Goal: Task Accomplishment & Management: Manage account settings

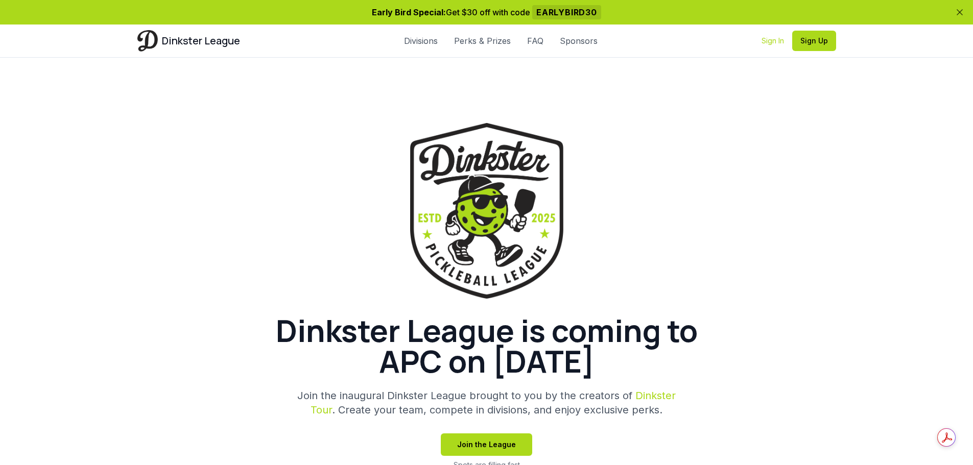
click at [770, 36] on link "Sign In" at bounding box center [773, 41] width 22 height 10
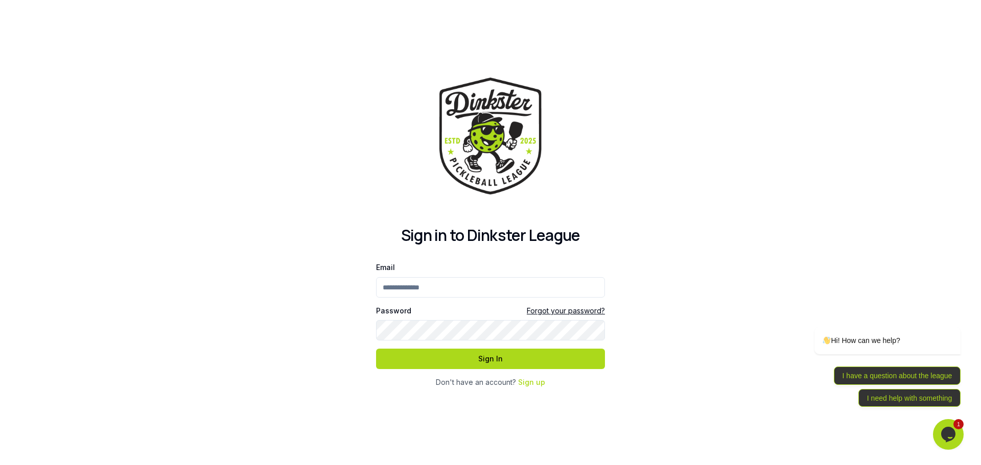
drag, startPoint x: 466, startPoint y: 291, endPoint x: 472, endPoint y: 293, distance: 6.8
click at [467, 291] on input "Email" at bounding box center [490, 287] width 229 height 20
type input "**********"
click at [376, 349] on button "Sign In" at bounding box center [490, 359] width 229 height 20
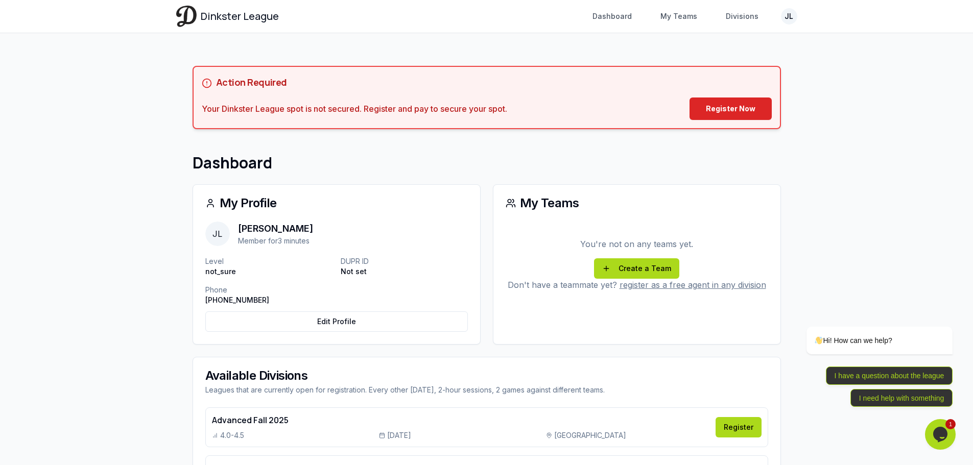
click at [939, 428] on icon "Chat widget" at bounding box center [940, 434] width 14 height 15
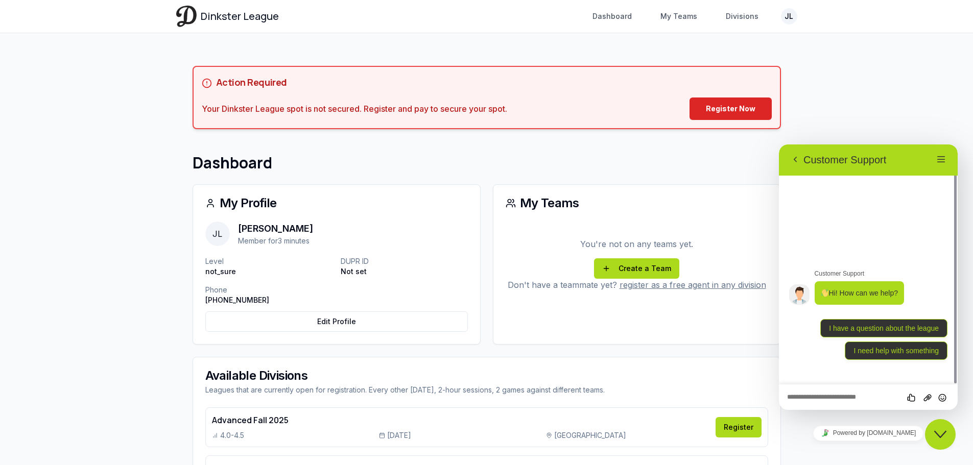
click at [841, 397] on textarea at bounding box center [868, 398] width 162 height 8
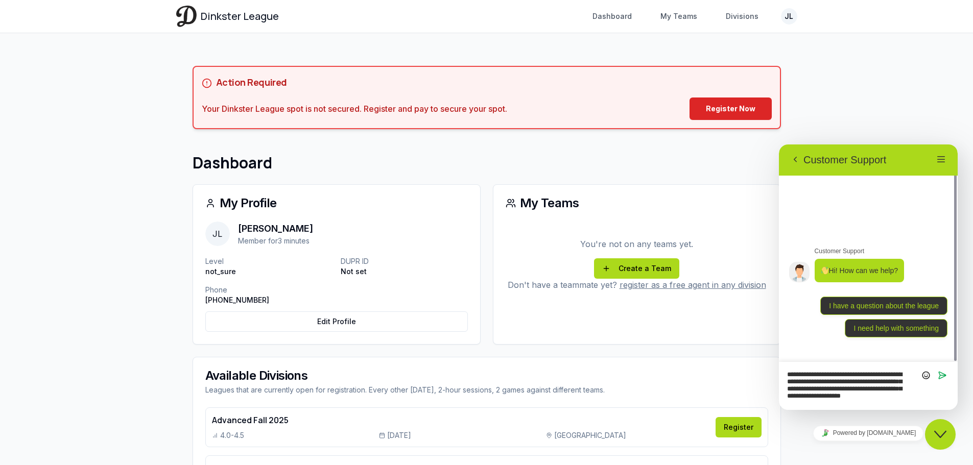
type textarea "**********"
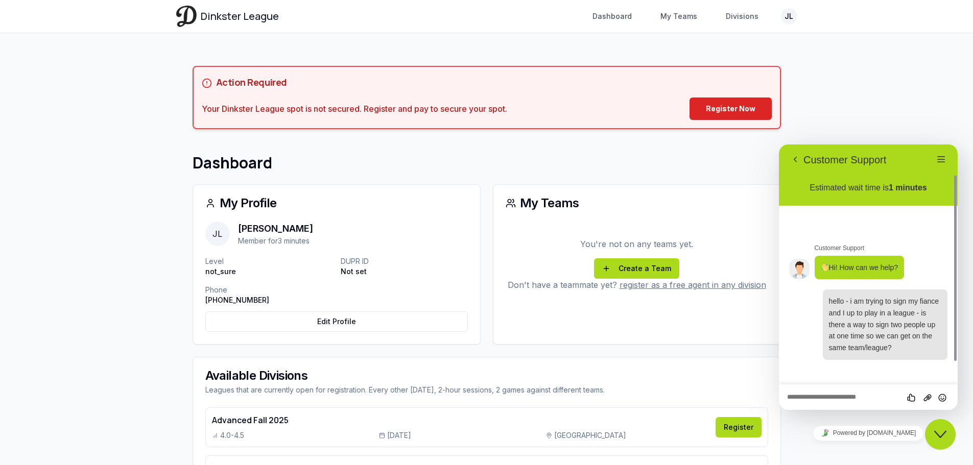
click at [607, 310] on div "You're not on any teams yet. Create a Team Don't have a teammate yet? register …" at bounding box center [636, 271] width 287 height 98
click at [728, 169] on h1 "Dashboard" at bounding box center [487, 163] width 588 height 18
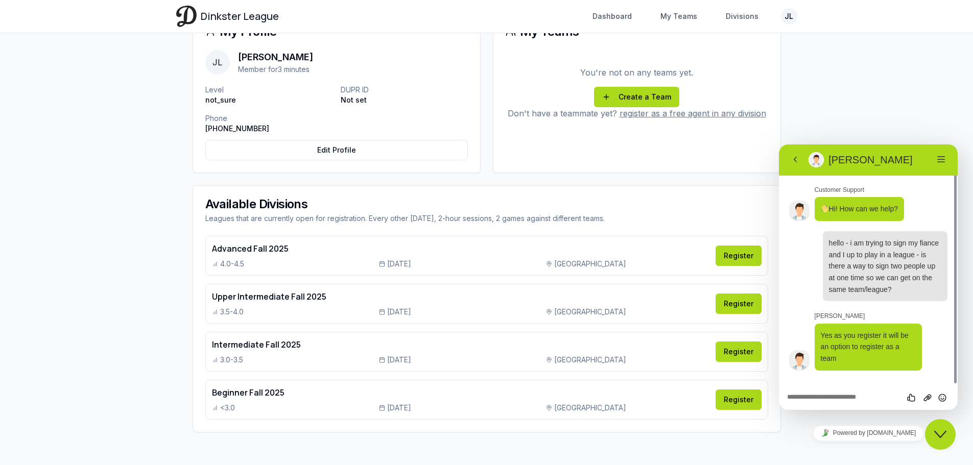
click at [836, 398] on textarea at bounding box center [868, 398] width 162 height 8
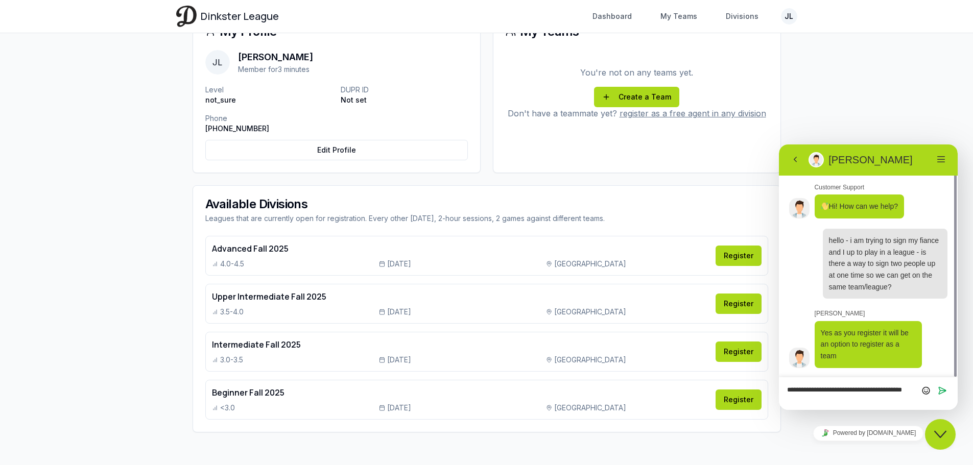
scroll to position [2, 0]
type textarea "**********"
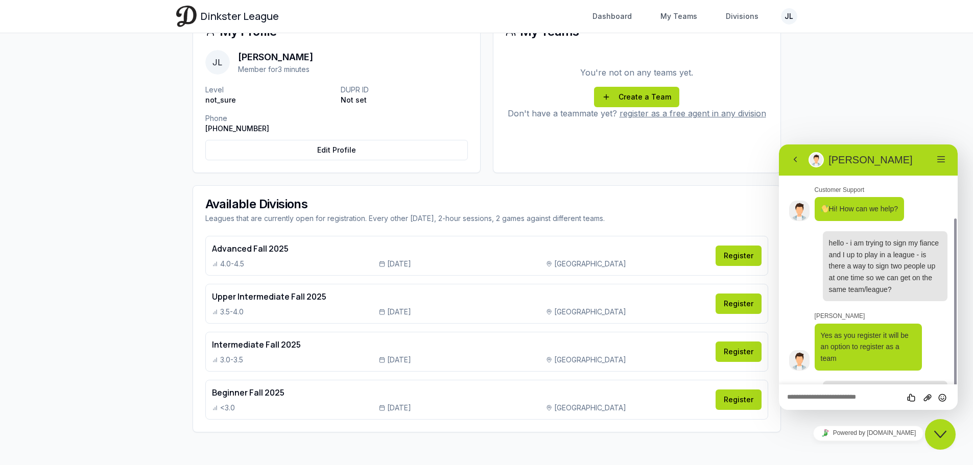
scroll to position [40, 0]
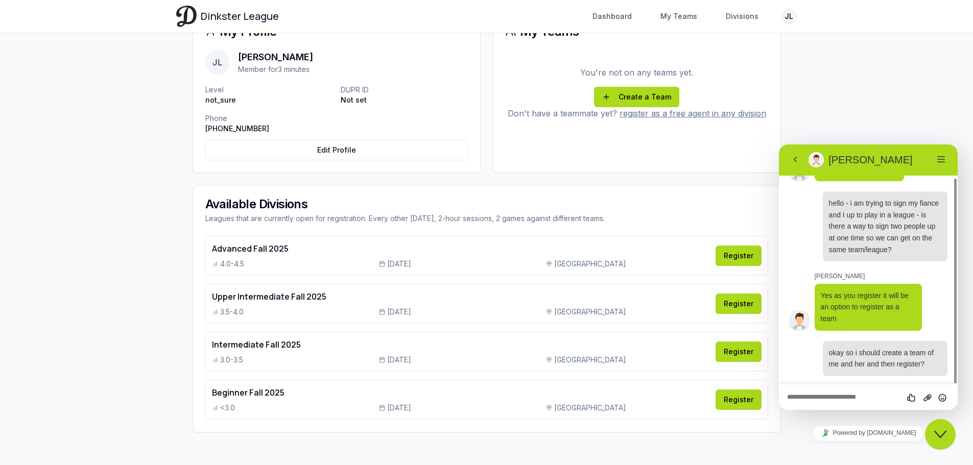
click at [643, 74] on p "You're not on any teams yet." at bounding box center [637, 72] width 263 height 12
click at [826, 395] on textarea at bounding box center [868, 398] width 162 height 8
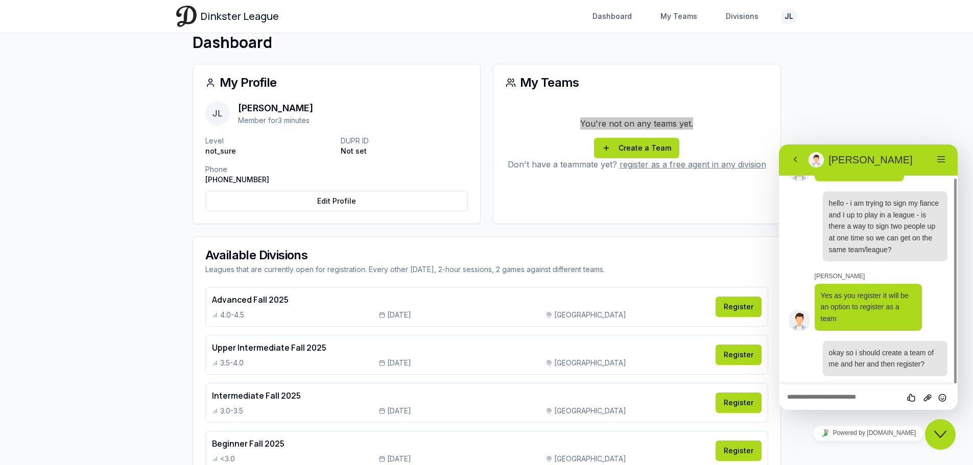
scroll to position [68, 0]
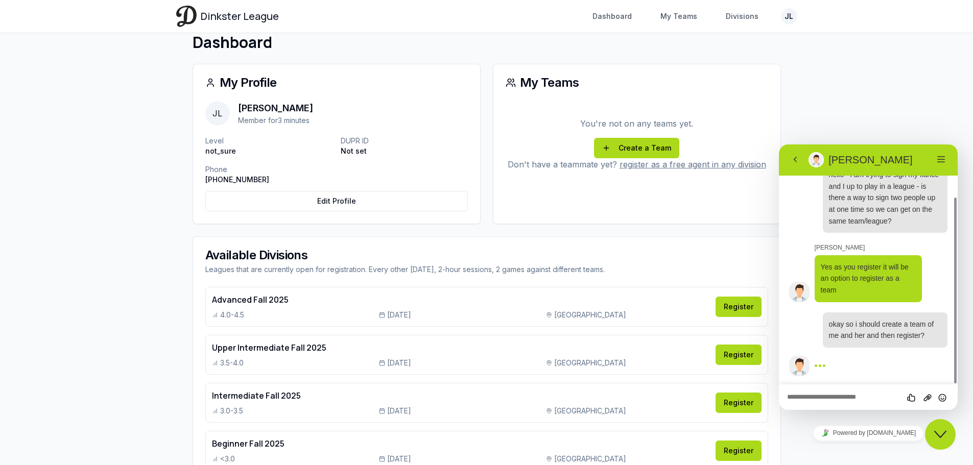
click at [679, 231] on div "My Profile [PERSON_NAME] Member for 3 minutes Level not_sure DUPR ID Not set Ph…" at bounding box center [487, 274] width 588 height 420
click at [873, 329] on p "okay so i should create a team of me and her and then register?" at bounding box center [885, 330] width 112 height 23
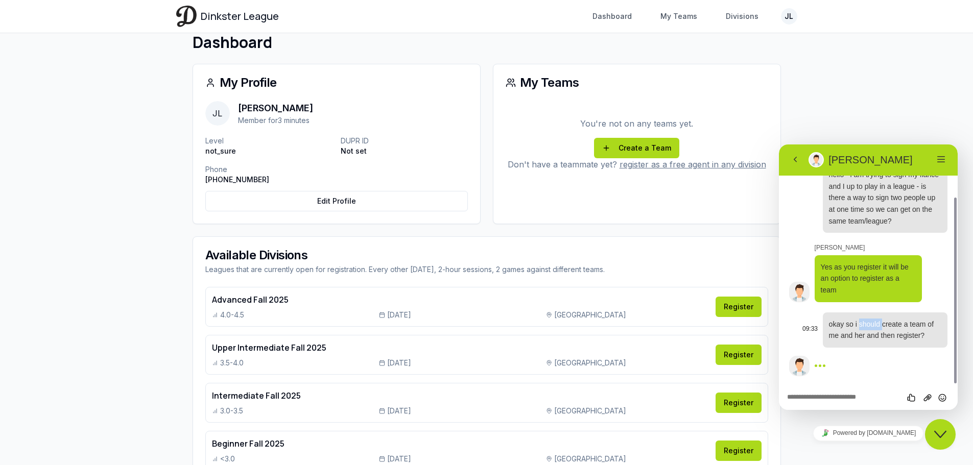
click at [873, 329] on p "okay so i should create a team of me and her and then register?" at bounding box center [885, 330] width 112 height 23
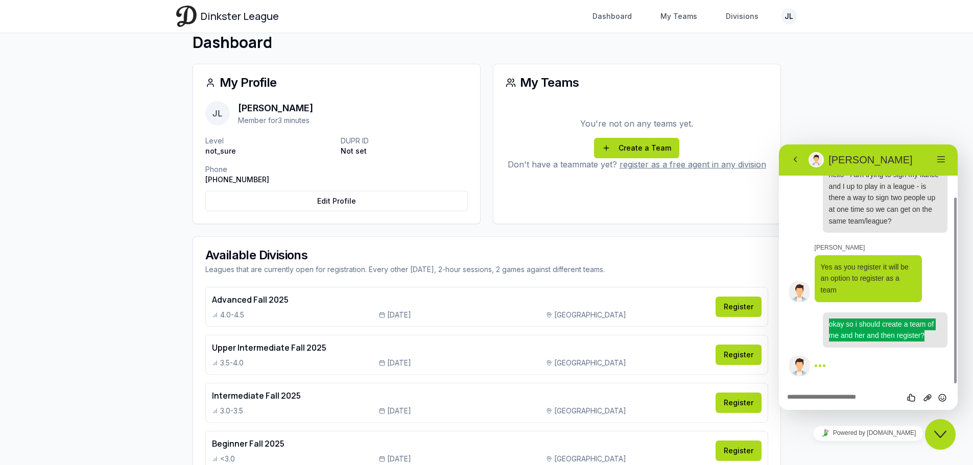
click at [859, 127] on div "Dinkster League Dashboard My Teams Divisions JL Toggle navigation menu Dashboar…" at bounding box center [486, 197] width 973 height 637
drag, startPoint x: 585, startPoint y: 125, endPoint x: 701, endPoint y: 135, distance: 116.4
click at [701, 135] on div "You're not on any teams yet. Create a Team Don't have a teammate yet? register …" at bounding box center [637, 144] width 263 height 86
click at [701, 134] on div "You're not on any teams yet. Create a Team Don't have a teammate yet? register …" at bounding box center [637, 144] width 263 height 86
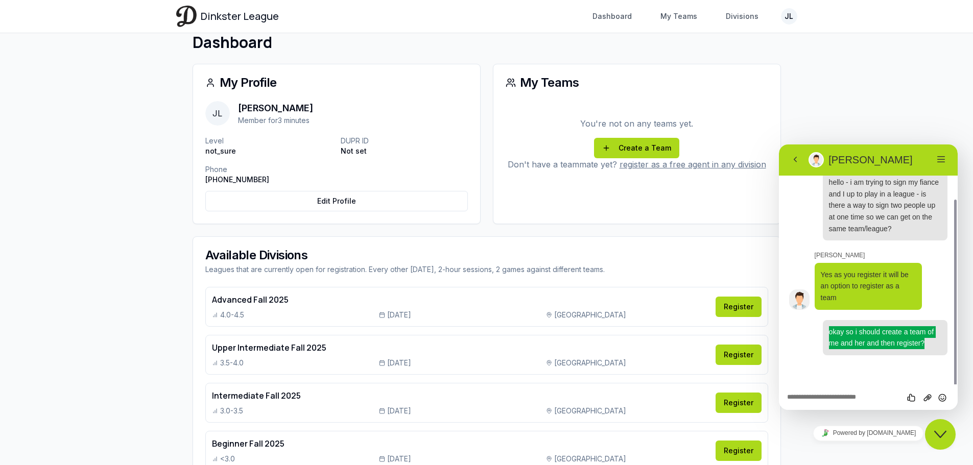
scroll to position [40, 0]
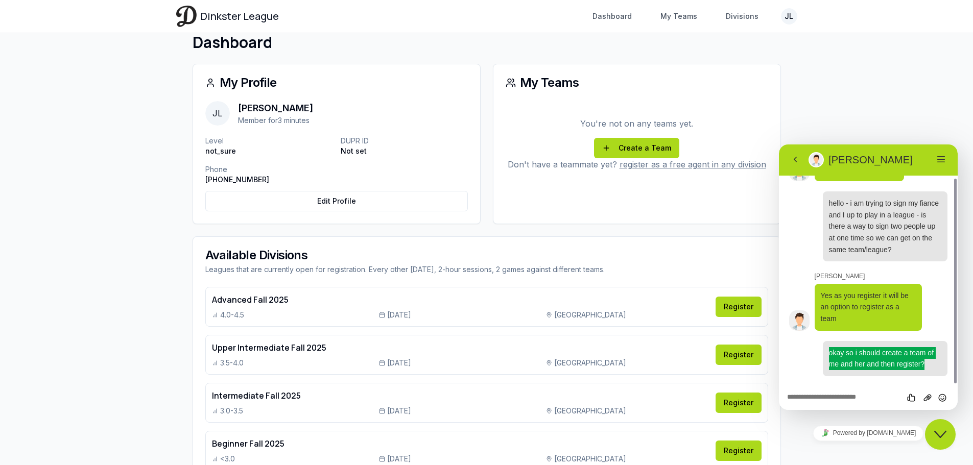
click at [818, 117] on div "Dinkster League Dashboard My Teams Divisions JL Toggle navigation menu Dashboar…" at bounding box center [486, 197] width 973 height 637
click at [878, 358] on p "okay so i should create a team of me and her and then register?" at bounding box center [885, 358] width 112 height 23
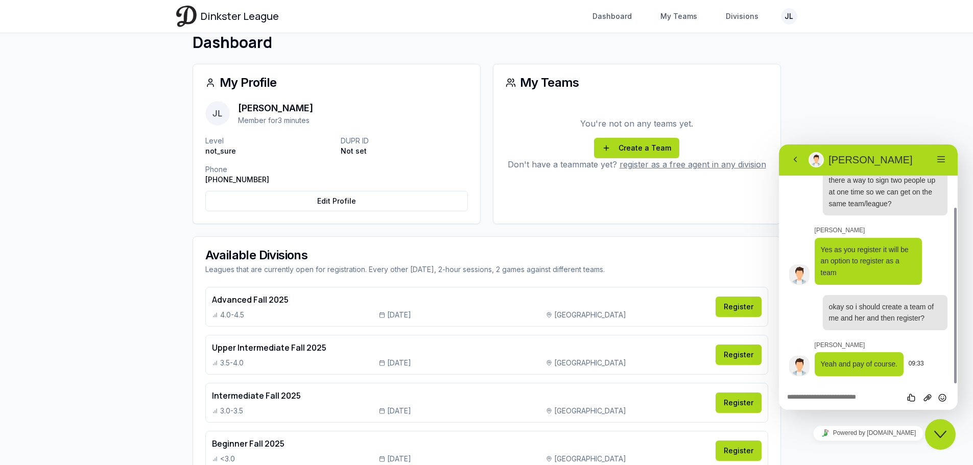
click at [866, 366] on span "Yeah and pay of course." at bounding box center [859, 364] width 77 height 8
click at [865, 394] on textarea at bounding box center [868, 398] width 162 height 8
click at [637, 140] on link "Create a Team" at bounding box center [636, 148] width 85 height 20
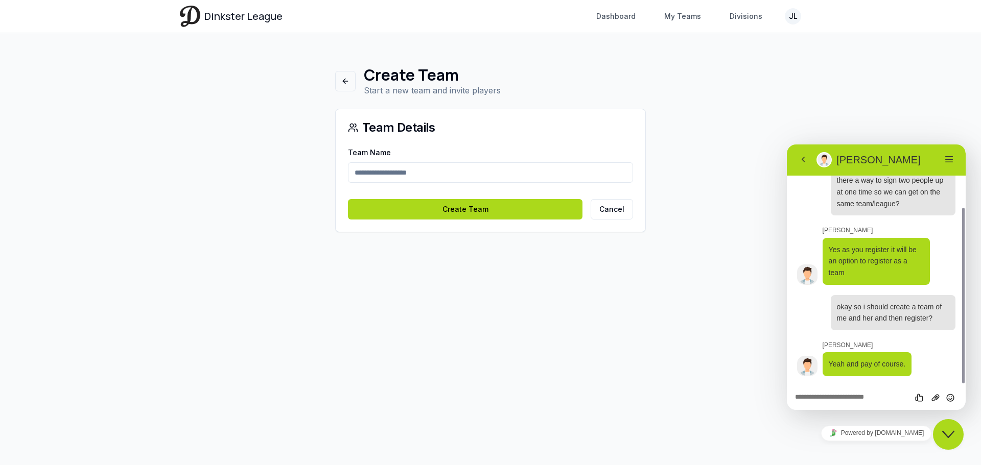
scroll to position [114, 0]
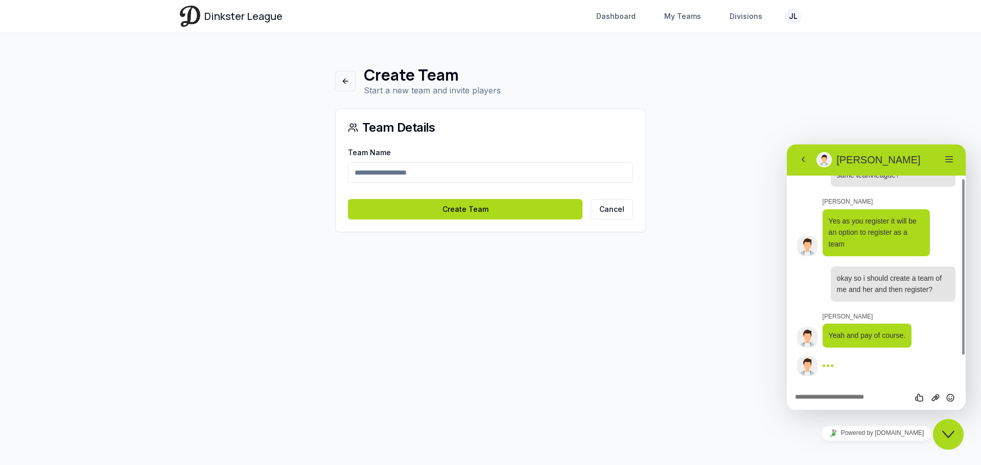
click at [394, 177] on input "Team Name" at bounding box center [490, 172] width 285 height 20
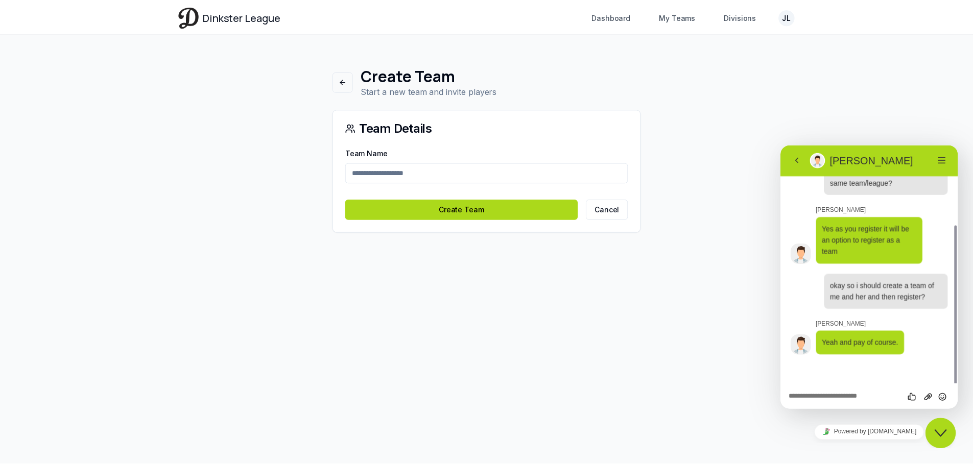
scroll to position [86, 0]
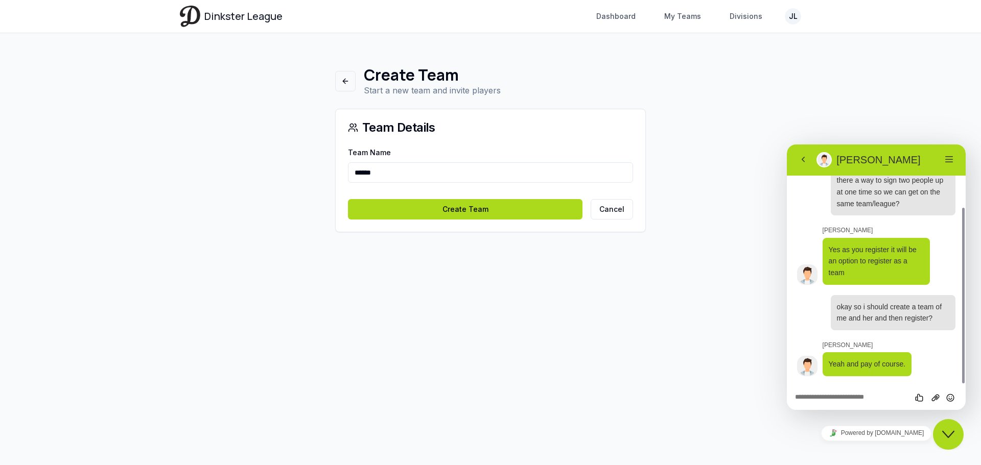
type input "******"
click at [632, 285] on div "Dinkster League Dashboard My Teams Divisions JL Toggle navigation menu Dashboar…" at bounding box center [490, 232] width 981 height 465
click at [480, 211] on button "Create Team" at bounding box center [465, 209] width 234 height 20
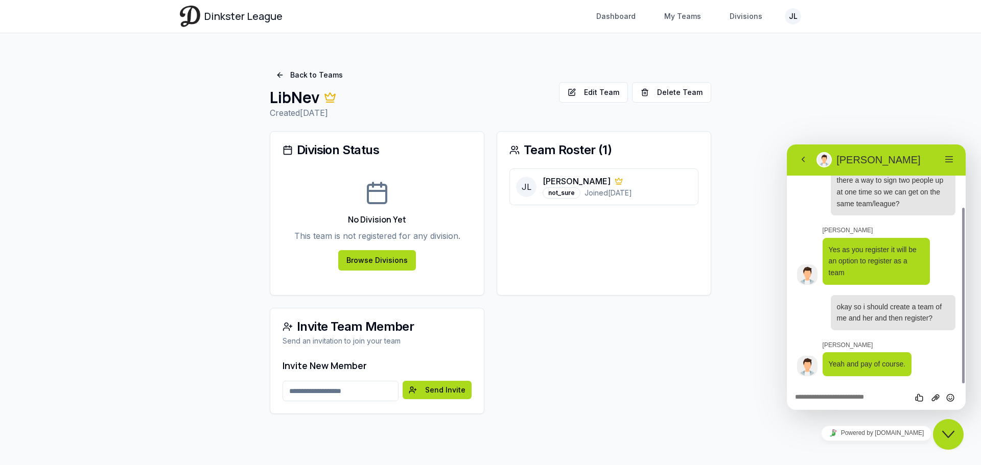
click at [371, 387] on input "Email address" at bounding box center [340, 391] width 116 height 20
type input "**********"
click at [403, 381] on button "Send Invite" at bounding box center [437, 390] width 69 height 18
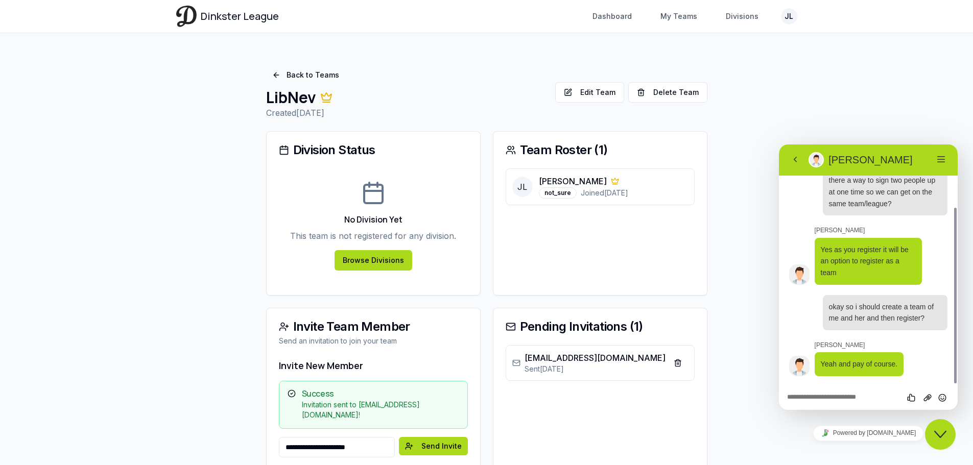
click at [215, 300] on main "**********" at bounding box center [487, 268] width 654 height 470
